Goal: Information Seeking & Learning: Check status

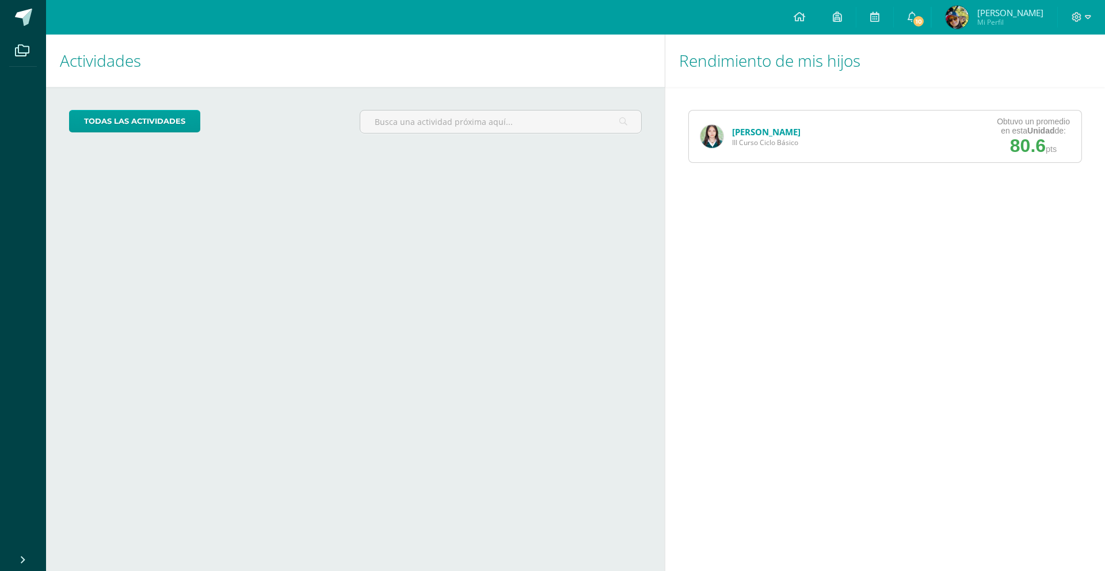
click at [764, 130] on link "[PERSON_NAME]" at bounding box center [766, 132] width 68 height 12
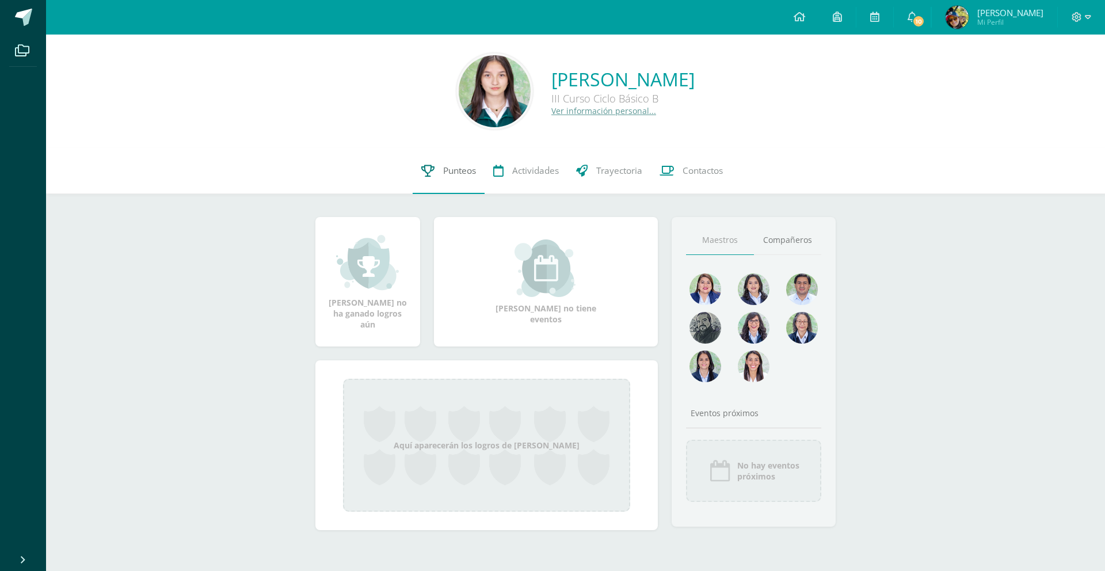
click at [460, 170] on span "Punteos" at bounding box center [459, 171] width 33 height 12
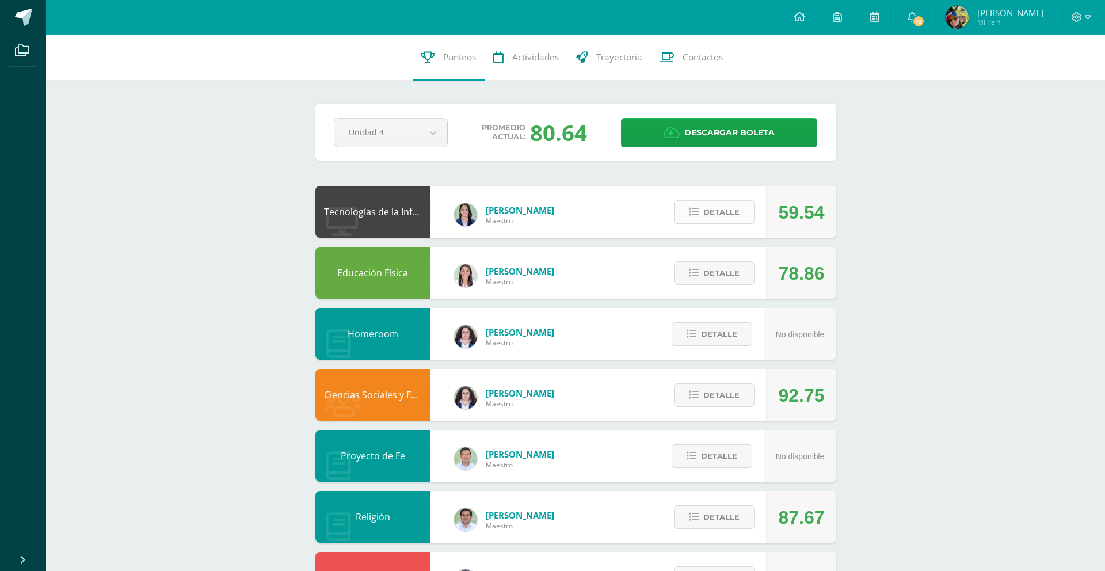
click at [728, 219] on span "Detalle" at bounding box center [721, 211] width 36 height 21
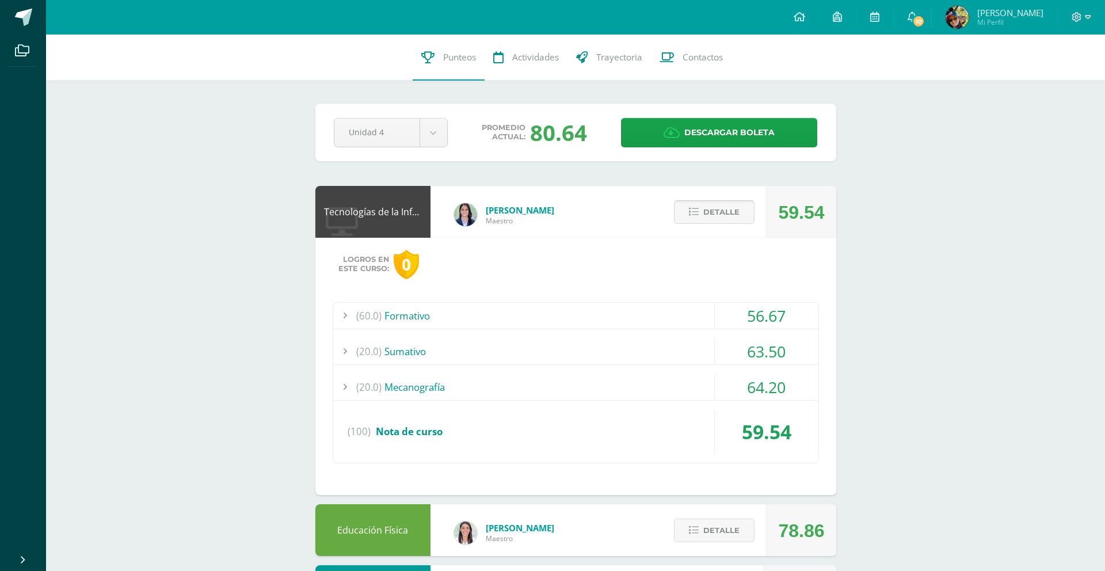
click at [728, 219] on span "Detalle" at bounding box center [721, 211] width 36 height 21
